Goal: Task Accomplishment & Management: Manage account settings

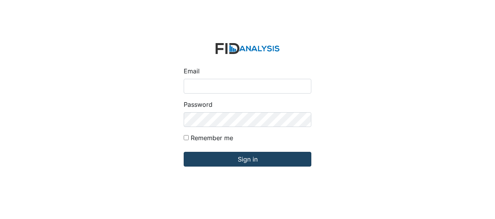
type input "Jbryant@lifeincorporated.com"
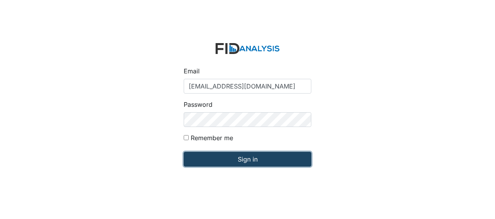
click at [216, 161] on input "Sign in" at bounding box center [248, 159] width 128 height 15
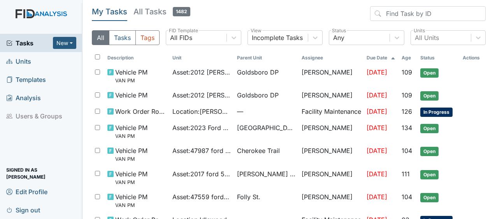
click at [40, 63] on link "Units" at bounding box center [41, 61] width 82 height 18
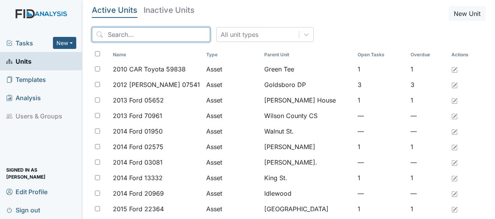
click at [108, 40] on input "search" at bounding box center [151, 34] width 118 height 15
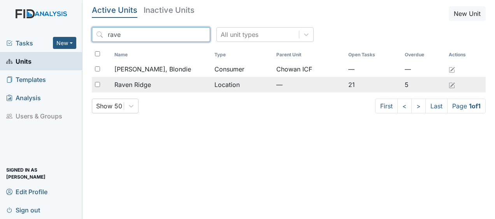
type input "rave"
click at [138, 87] on span "Raven Ridge" at bounding box center [132, 84] width 37 height 9
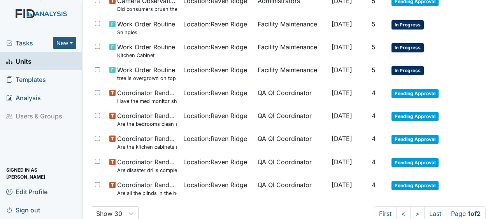
scroll to position [516, 0]
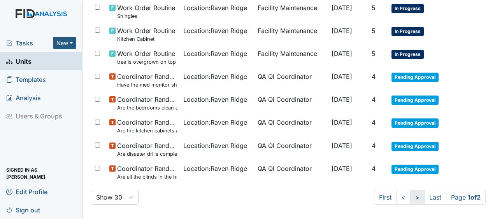
click at [411, 194] on link ">" at bounding box center [417, 197] width 14 height 15
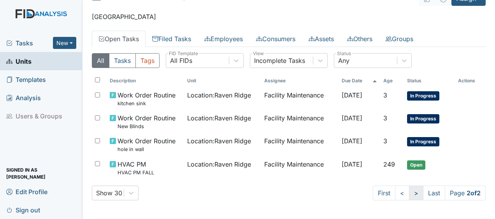
scroll to position [14, 0]
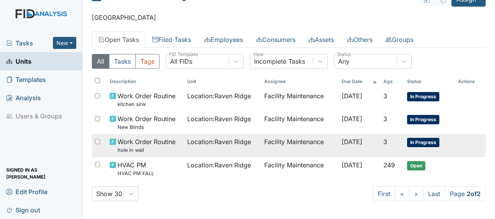
click at [279, 142] on td "Facility Maintenance" at bounding box center [299, 145] width 77 height 23
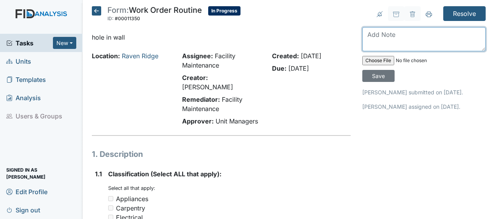
click at [368, 38] on textarea at bounding box center [423, 39] width 123 height 24
type textarea "patched hole in wall JB"
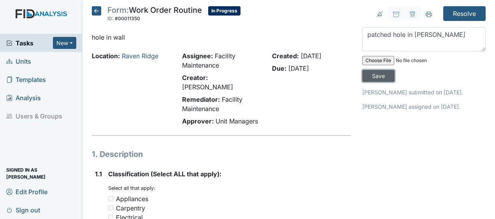
click at [374, 75] on input "Save" at bounding box center [378, 76] width 32 height 12
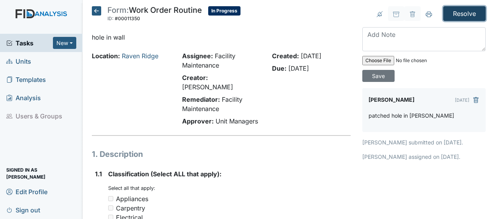
click at [453, 12] on input "Resolve" at bounding box center [464, 13] width 42 height 15
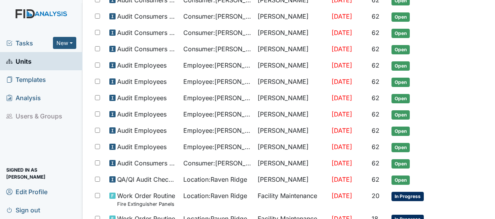
scroll to position [541, 0]
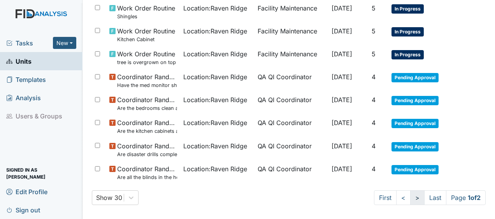
click at [410, 194] on link ">" at bounding box center [417, 198] width 14 height 15
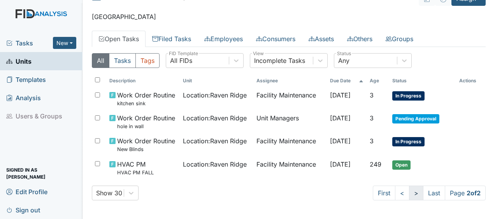
scroll to position [40, 0]
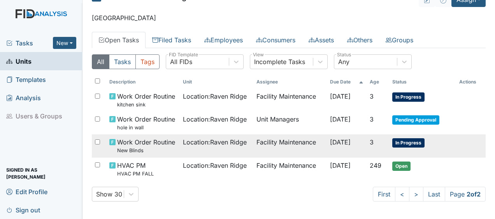
click at [330, 145] on span "[DATE]" at bounding box center [340, 142] width 21 height 8
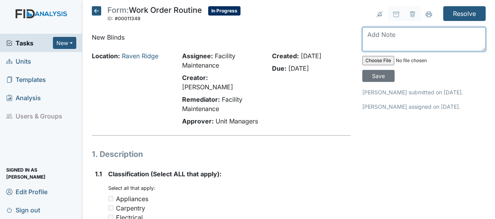
click at [366, 40] on textarea at bounding box center [423, 39] width 123 height 24
click at [366, 40] on textarea "replaced blinds JB" at bounding box center [423, 39] width 123 height 24
type textarea "replaced blinds JB"
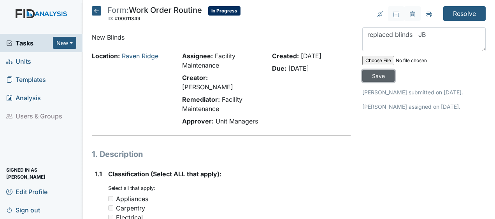
click at [371, 72] on input "Save" at bounding box center [378, 76] width 32 height 12
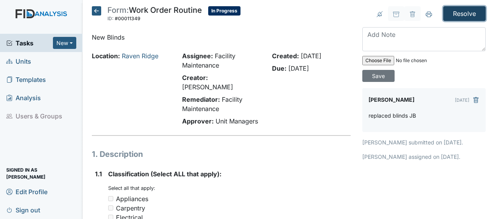
click at [459, 12] on input "Resolve" at bounding box center [464, 13] width 42 height 15
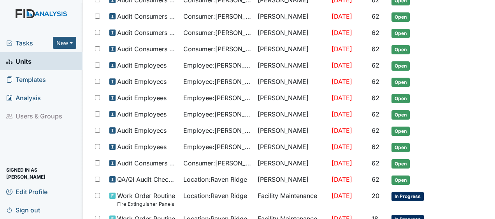
scroll to position [541, 0]
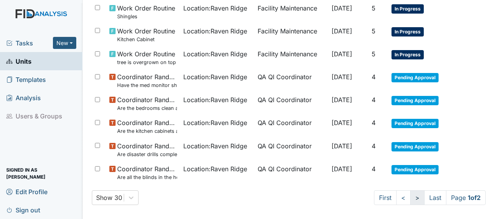
click at [410, 194] on link ">" at bounding box center [417, 198] width 14 height 15
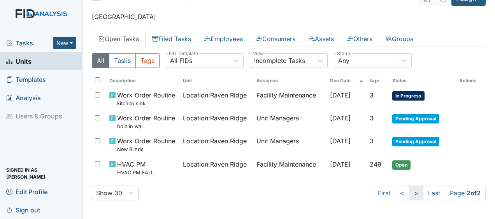
scroll to position [40, 0]
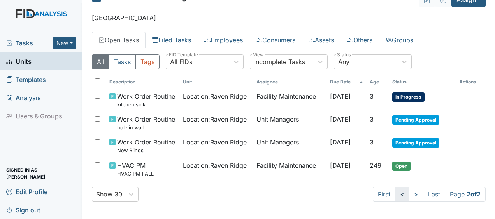
click at [395, 194] on link "<" at bounding box center [402, 194] width 14 height 15
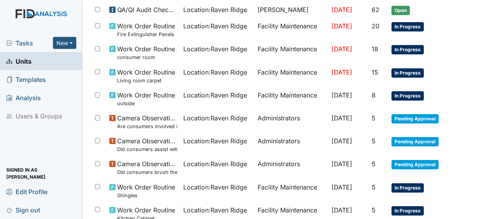
scroll to position [354, 0]
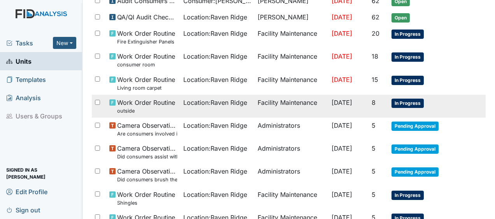
click at [210, 100] on span "Location : Raven Ridge" at bounding box center [215, 102] width 64 height 9
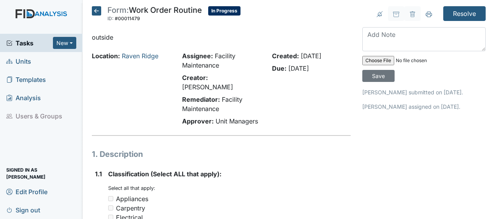
click at [99, 13] on icon at bounding box center [96, 10] width 9 height 9
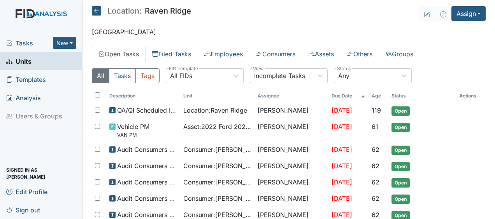
click at [97, 11] on icon at bounding box center [96, 10] width 9 height 9
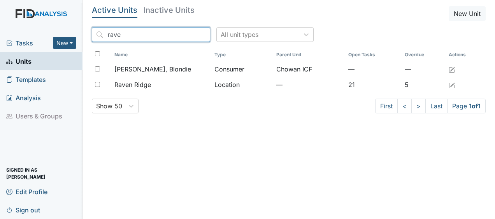
click at [187, 33] on input "rave" at bounding box center [151, 34] width 118 height 15
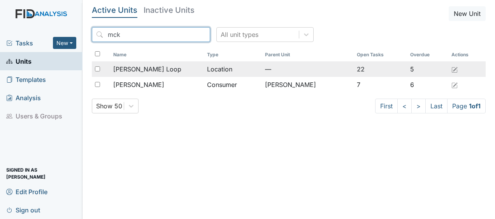
type input "mck"
click at [145, 70] on span "[PERSON_NAME] Loop" at bounding box center [147, 69] width 68 height 9
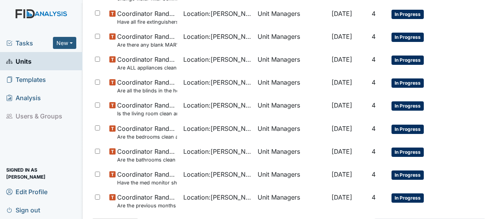
scroll to position [564, 0]
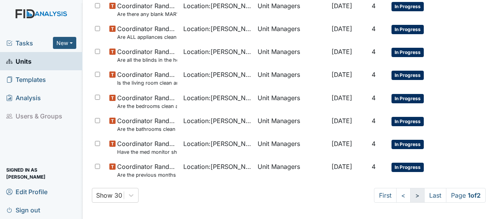
click at [413, 196] on link ">" at bounding box center [417, 195] width 14 height 15
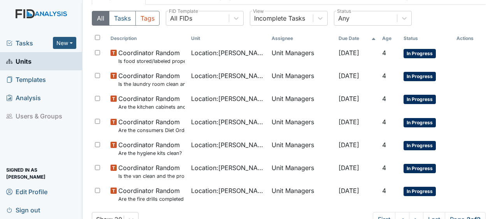
scroll to position [83, 0]
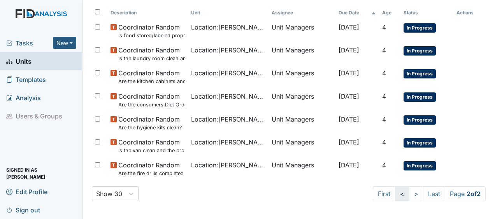
click at [395, 191] on link "<" at bounding box center [402, 194] width 14 height 15
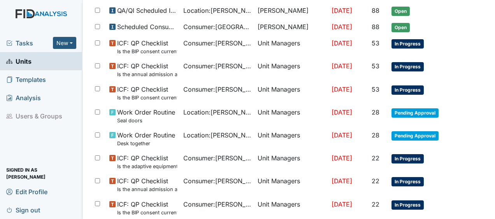
scroll to position [0, 0]
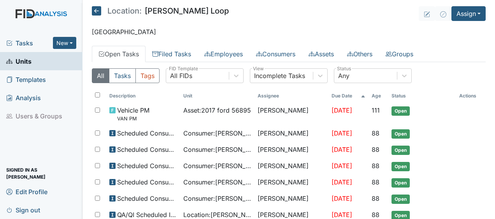
click at [98, 11] on icon at bounding box center [96, 10] width 9 height 9
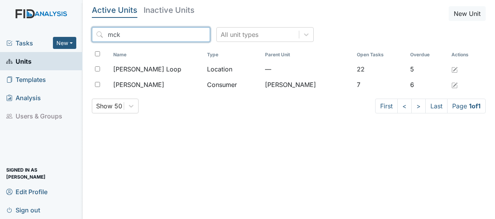
click at [186, 34] on input "mck" at bounding box center [151, 34] width 118 height 15
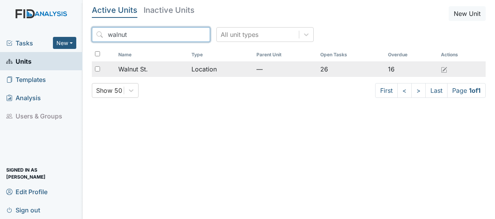
type input "walnut"
click at [145, 72] on span "Walnut St." at bounding box center [133, 69] width 30 height 9
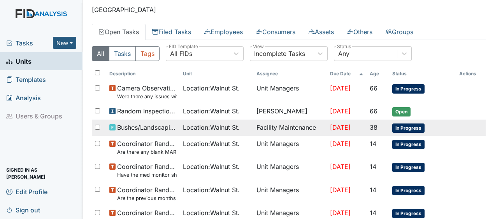
scroll to position [24, 0]
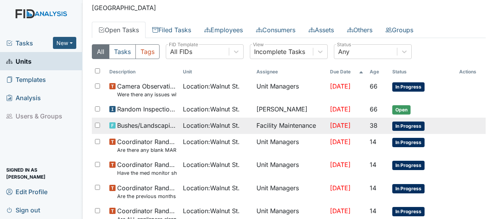
click at [162, 128] on span "Bushes/Landscaping inspection" at bounding box center [147, 125] width 60 height 9
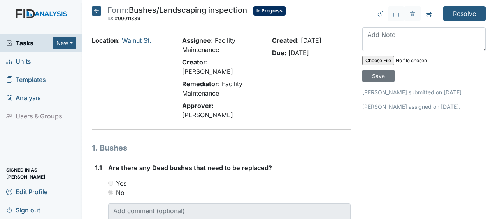
click at [96, 11] on icon at bounding box center [96, 10] width 9 height 9
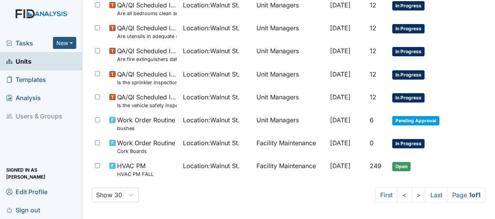
scroll to position [507, 0]
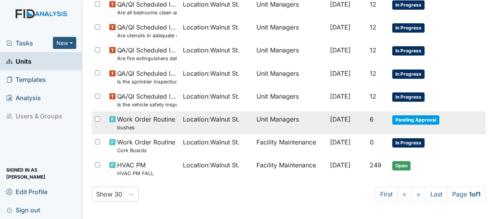
click at [276, 117] on td "Unit Managers" at bounding box center [290, 123] width 74 height 23
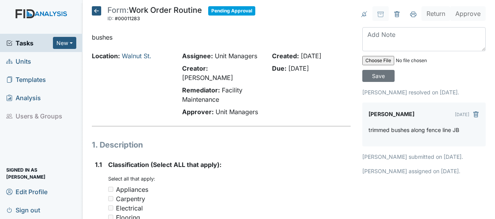
click at [96, 11] on icon at bounding box center [96, 10] width 9 height 9
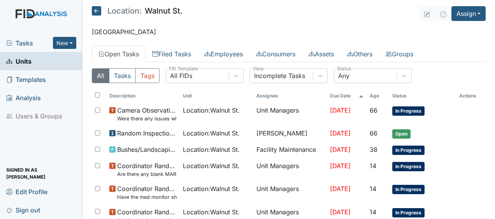
click at [96, 11] on icon at bounding box center [96, 10] width 9 height 9
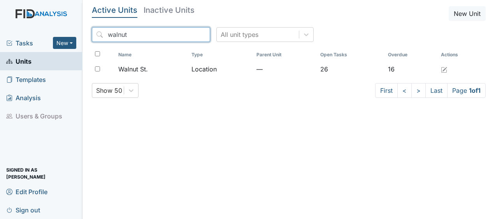
click at [186, 36] on input "walnut" at bounding box center [151, 34] width 118 height 15
